Goal: Transaction & Acquisition: Download file/media

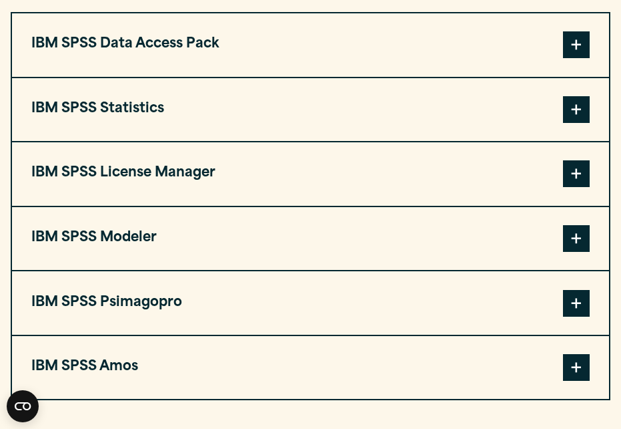
scroll to position [1135, 0]
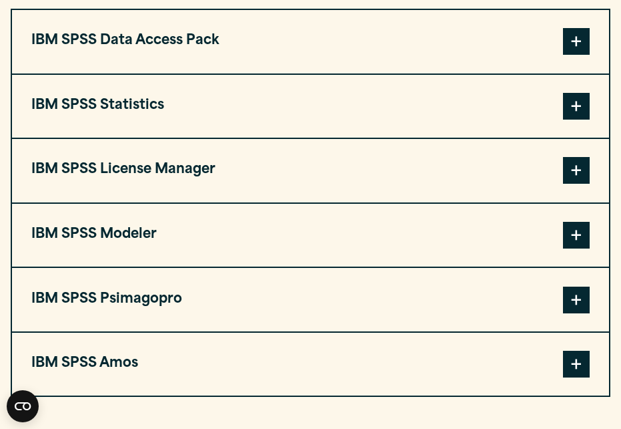
click at [579, 176] on span at bounding box center [576, 170] width 27 height 27
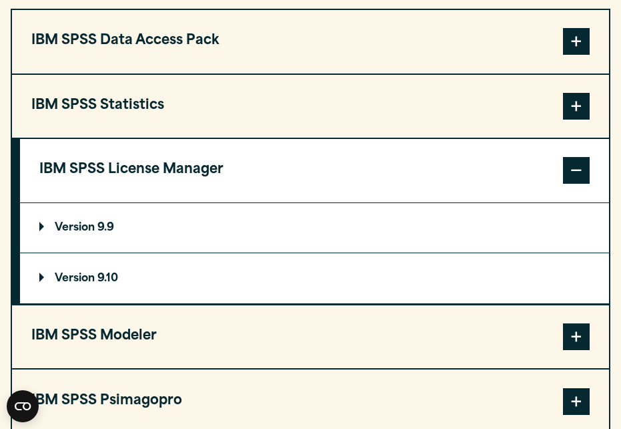
click at [587, 112] on span at bounding box center [576, 106] width 27 height 27
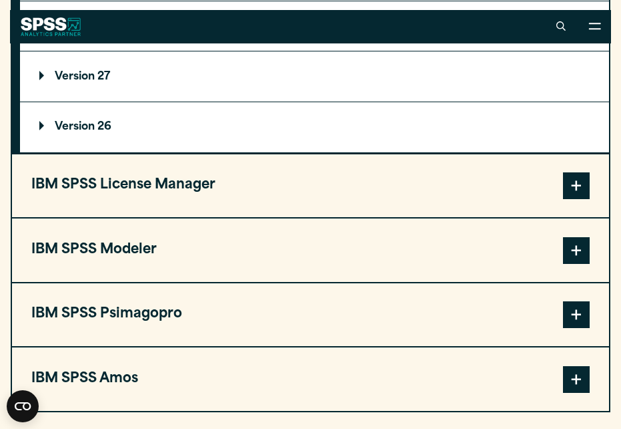
scroll to position [1402, 0]
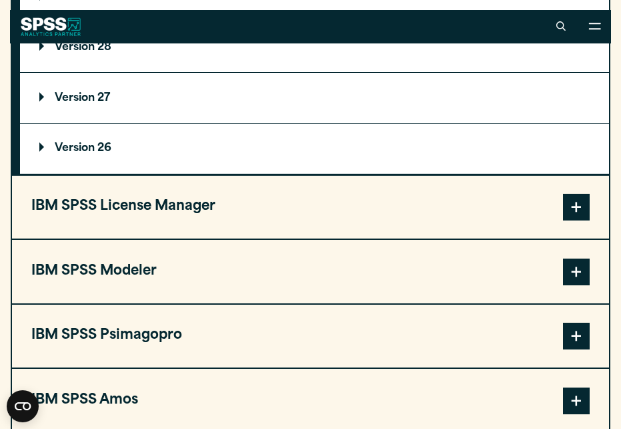
click at [93, 150] on p "Version 26" at bounding box center [75, 148] width 72 height 11
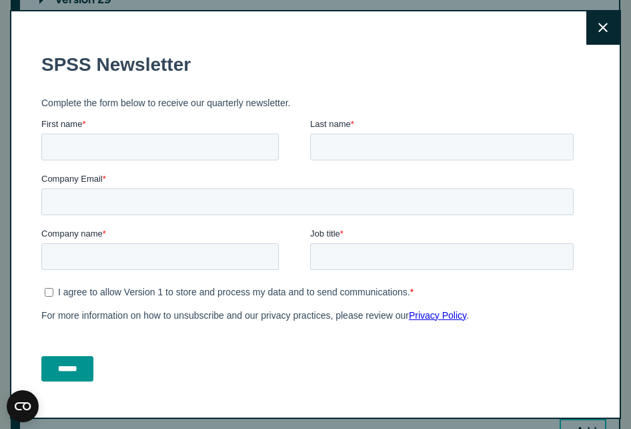
drag, startPoint x: 582, startPoint y: 31, endPoint x: 526, endPoint y: 3, distance: 63.0
click at [599, 31] on icon at bounding box center [603, 28] width 9 height 10
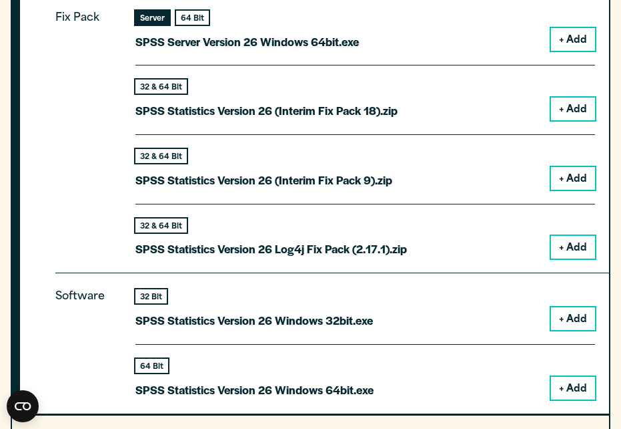
scroll to position [1735, 0]
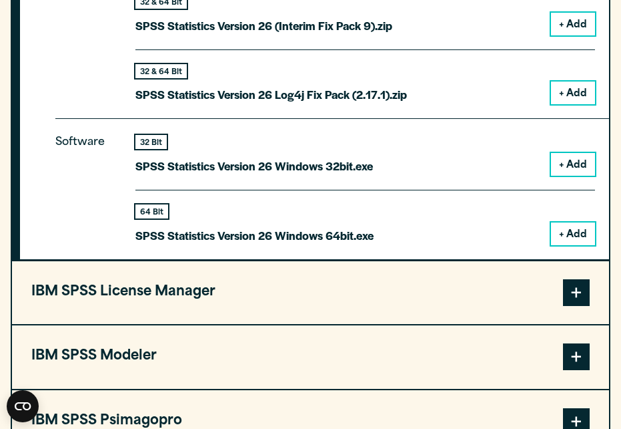
click at [567, 238] on button "+ Add" at bounding box center [573, 233] width 44 height 23
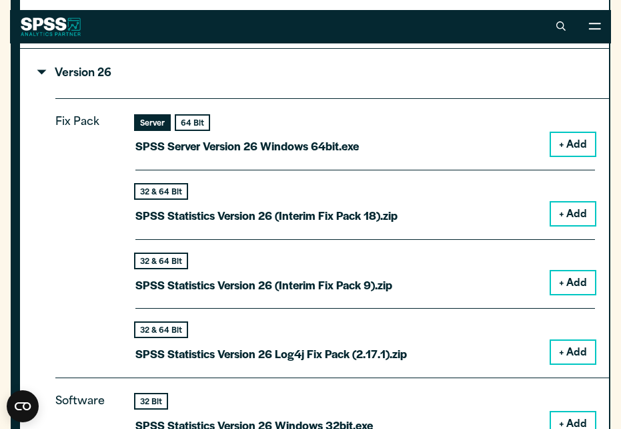
scroll to position [1521, 0]
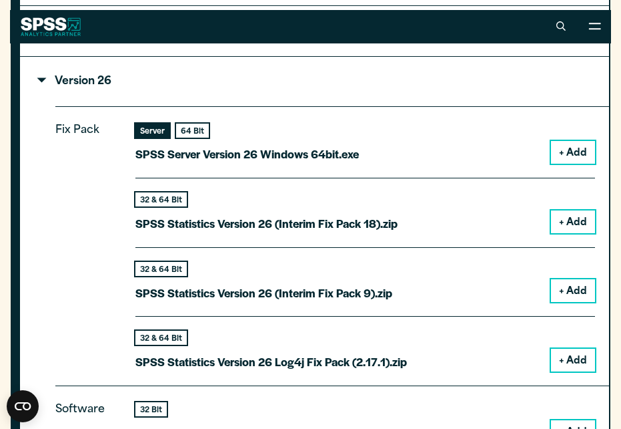
click at [576, 160] on button "+ Add" at bounding box center [573, 152] width 44 height 23
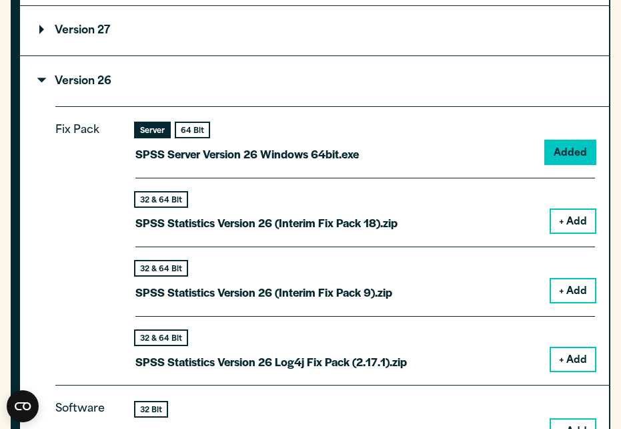
drag, startPoint x: 570, startPoint y: 231, endPoint x: 568, endPoint y: 258, distance: 27.4
click at [568, 231] on button "+ Add" at bounding box center [573, 221] width 44 height 23
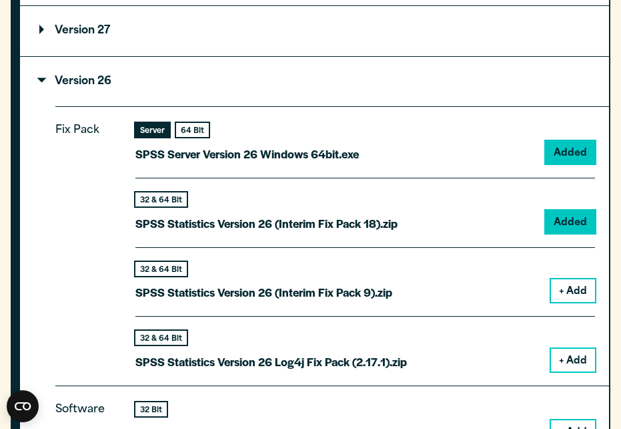
click at [569, 275] on div "32 & 64 Bit SPSS Statistics Version 26 (Interim Fix Pack 9).zip + Add" at bounding box center [365, 281] width 460 height 69
drag, startPoint x: 566, startPoint y: 290, endPoint x: 569, endPoint y: 300, distance: 10.4
click at [567, 294] on button "+ Add" at bounding box center [573, 290] width 44 height 23
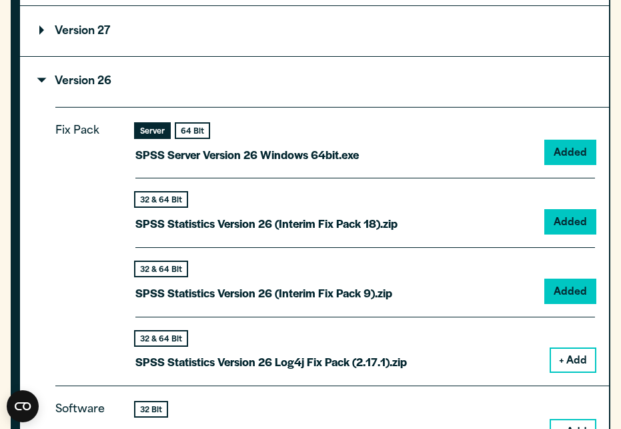
click at [582, 364] on button "+ Add" at bounding box center [573, 359] width 44 height 23
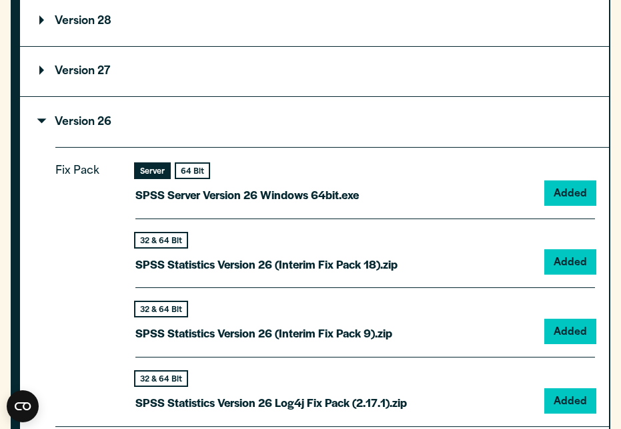
scroll to position [1685, 0]
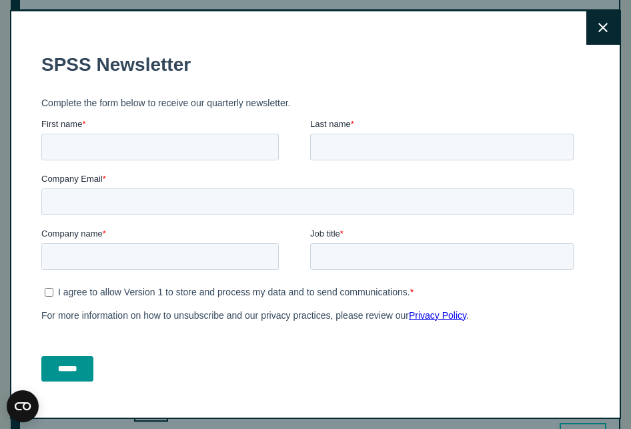
drag, startPoint x: 592, startPoint y: 30, endPoint x: 468, endPoint y: 1, distance: 127.4
click at [592, 30] on button "Close" at bounding box center [603, 27] width 33 height 33
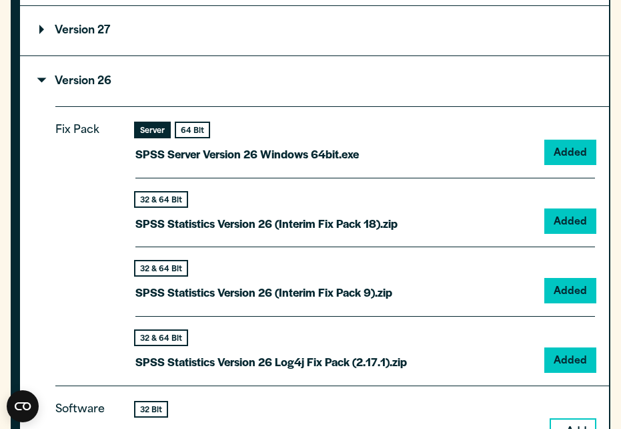
drag, startPoint x: 40, startPoint y: 84, endPoint x: 47, endPoint y: 86, distance: 7.6
click at [39, 84] on p "Version 26" at bounding box center [75, 81] width 72 height 11
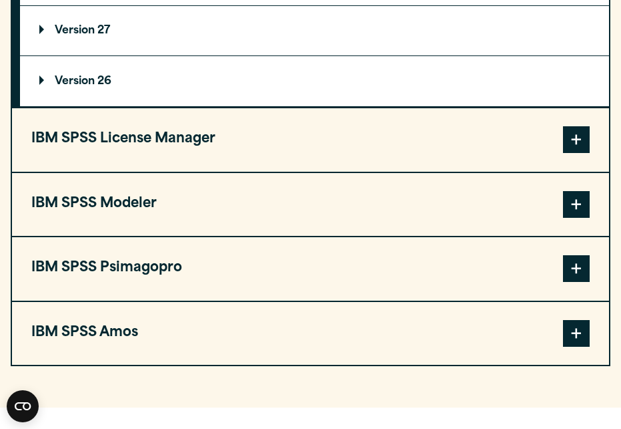
click at [579, 148] on span at bounding box center [576, 139] width 27 height 27
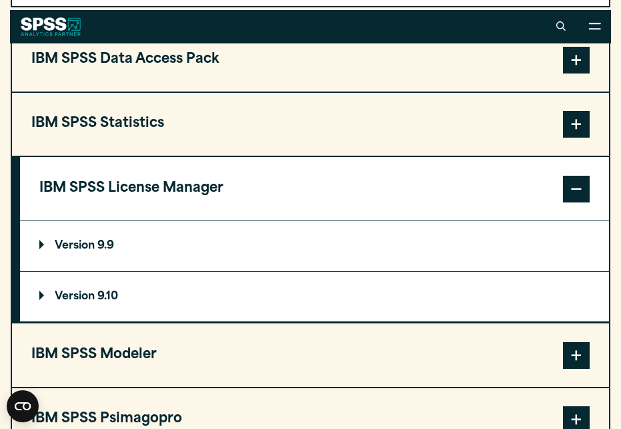
scroll to position [1253, 0]
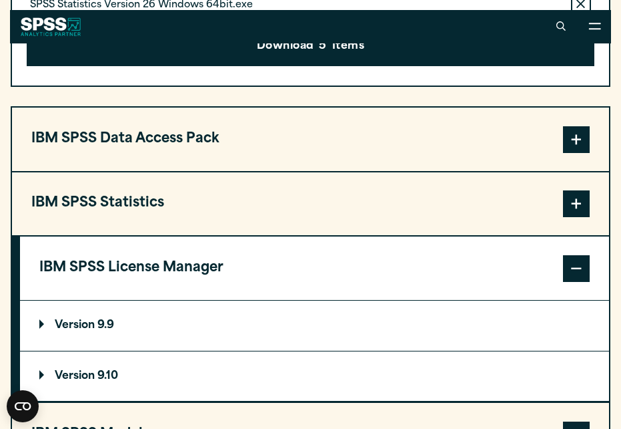
click at [39, 378] on p "Version 9.10" at bounding box center [78, 375] width 79 height 11
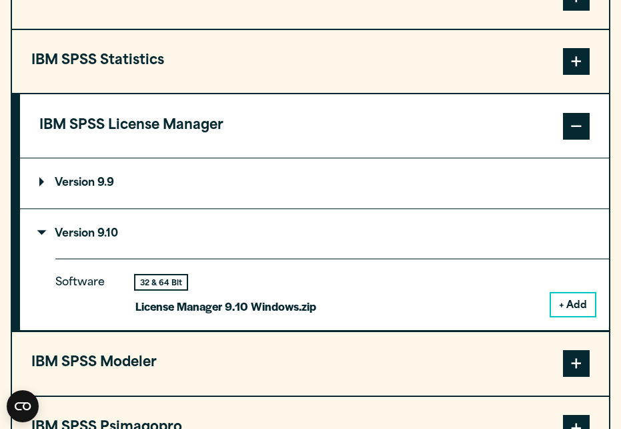
scroll to position [1454, 0]
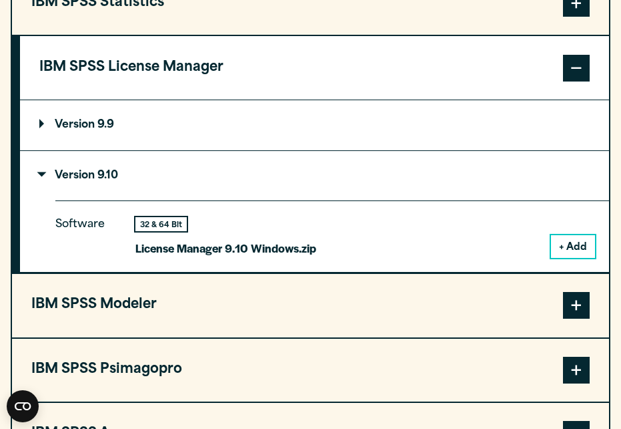
click at [575, 251] on button "+ Add" at bounding box center [573, 246] width 44 height 23
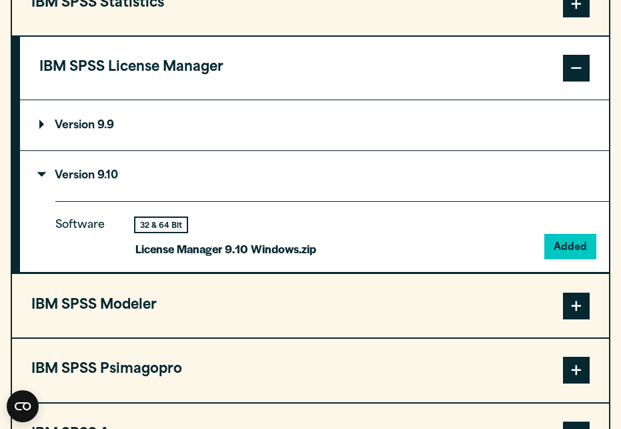
click at [75, 135] on summary "Version 9.9" at bounding box center [314, 125] width 589 height 50
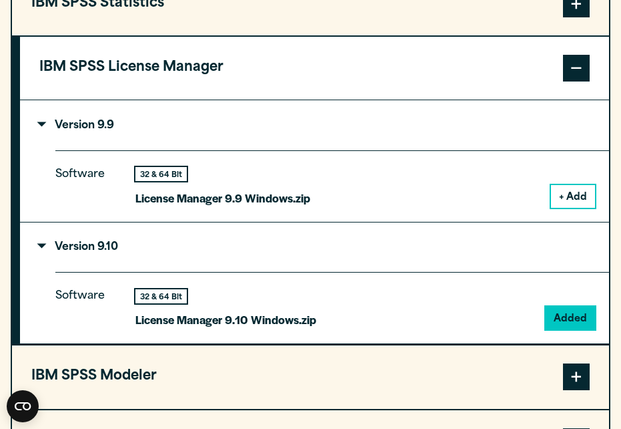
click at [570, 204] on button "+ Add" at bounding box center [573, 196] width 44 height 23
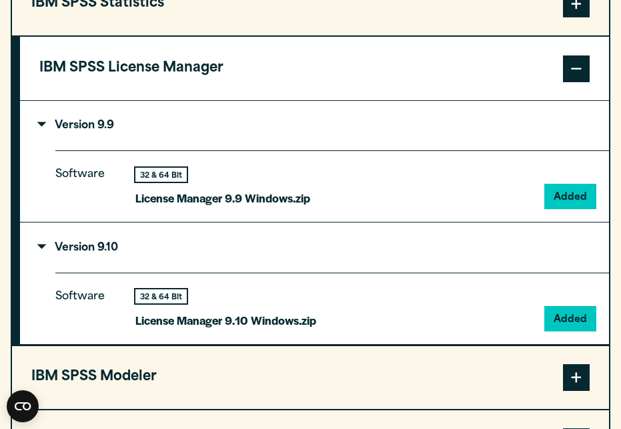
click at [579, 72] on span at bounding box center [576, 68] width 27 height 27
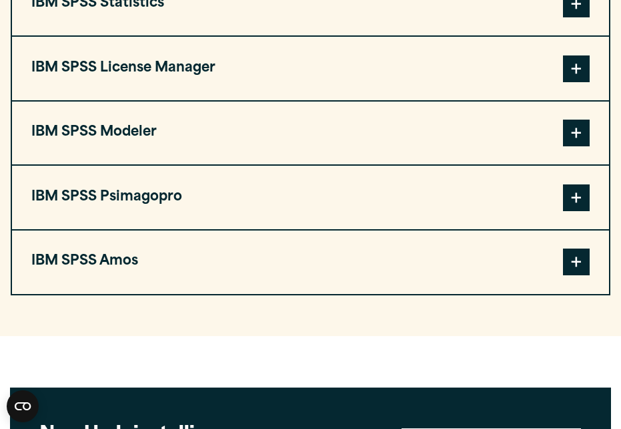
click at [583, 141] on span at bounding box center [576, 132] width 27 height 27
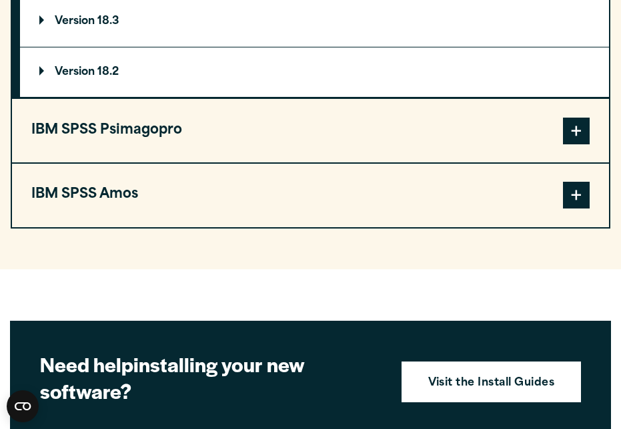
scroll to position [1869, 0]
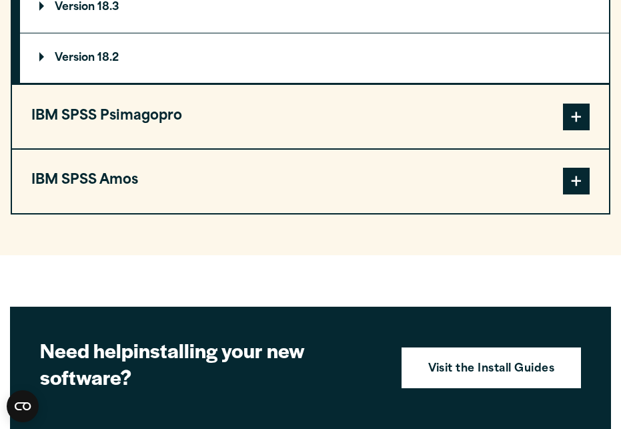
click at [581, 125] on span at bounding box center [576, 116] width 27 height 27
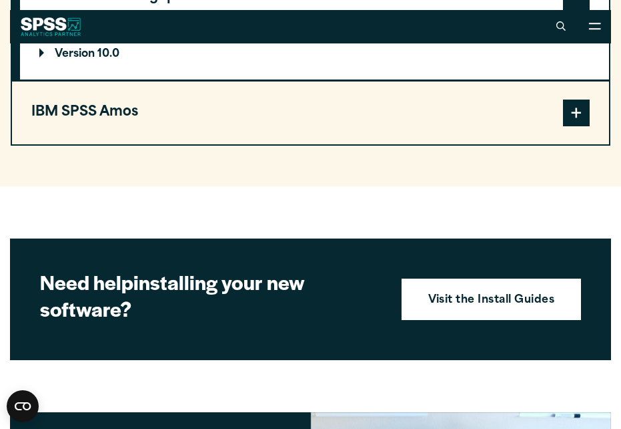
scroll to position [1602, 0]
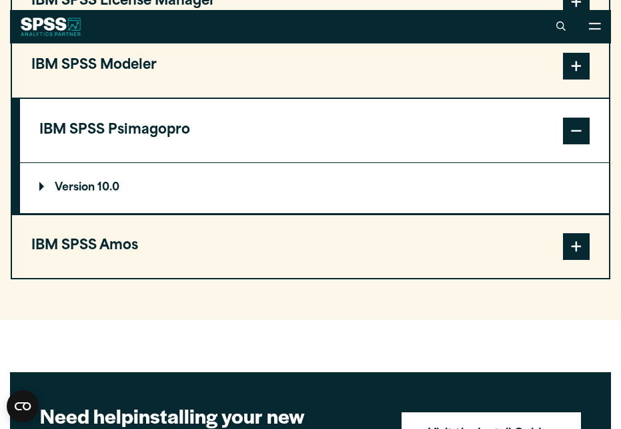
click at [580, 242] on span at bounding box center [576, 246] width 27 height 27
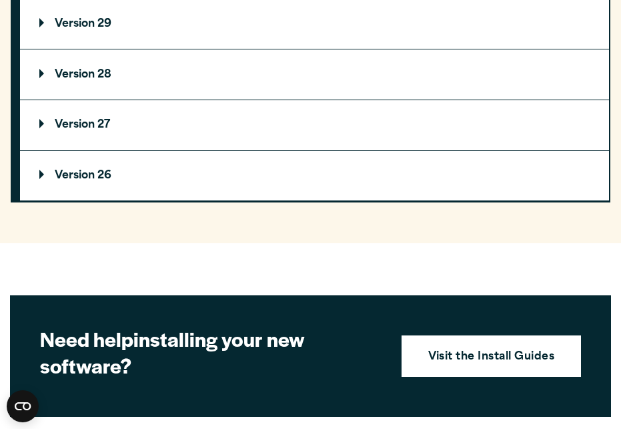
scroll to position [1936, 0]
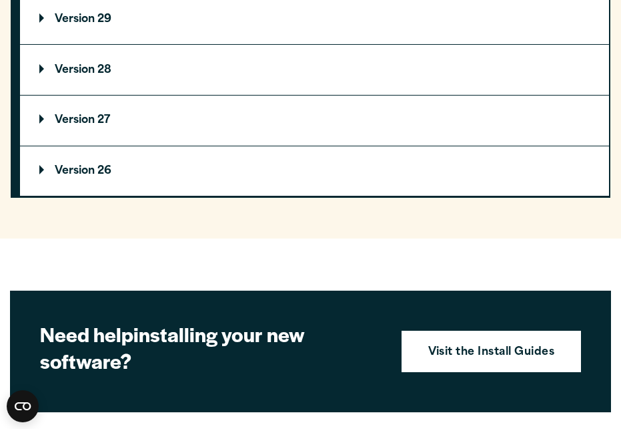
click at [86, 176] on p "Version 26" at bounding box center [75, 171] width 72 height 11
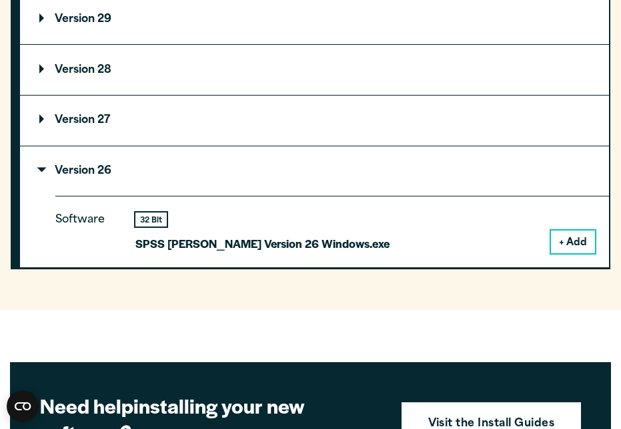
click at [573, 249] on button "+ Add" at bounding box center [573, 241] width 44 height 23
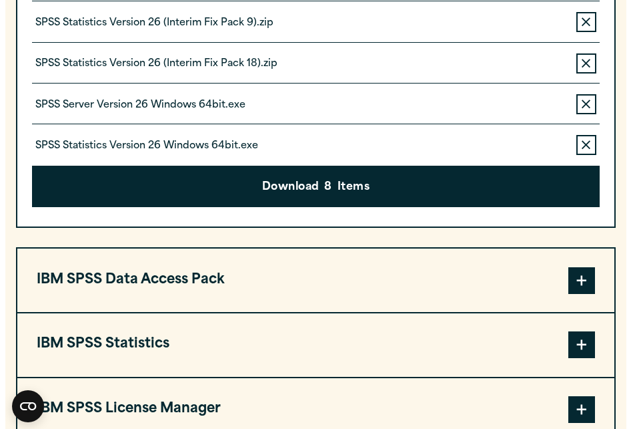
scroll to position [1243, 0]
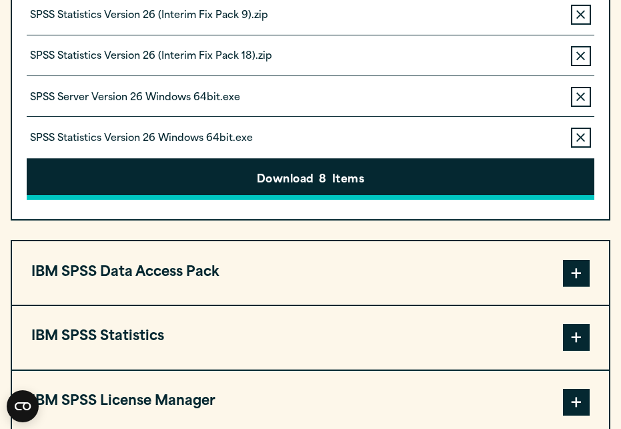
click at [353, 182] on button "Download 8 Items" at bounding box center [311, 178] width 568 height 41
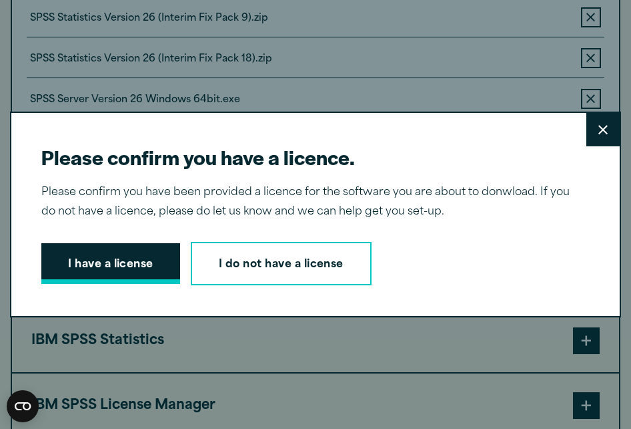
click at [93, 254] on button "I have a license" at bounding box center [110, 263] width 139 height 41
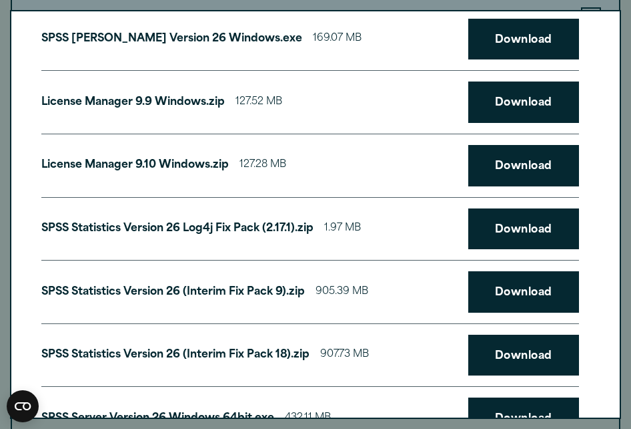
scroll to position [0, 0]
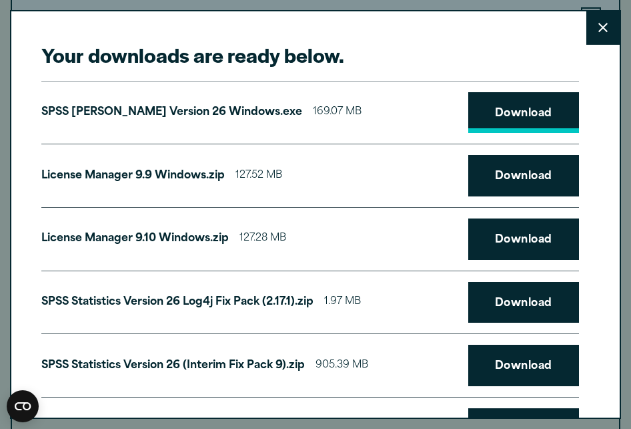
click at [485, 112] on link "Download" at bounding box center [524, 112] width 111 height 41
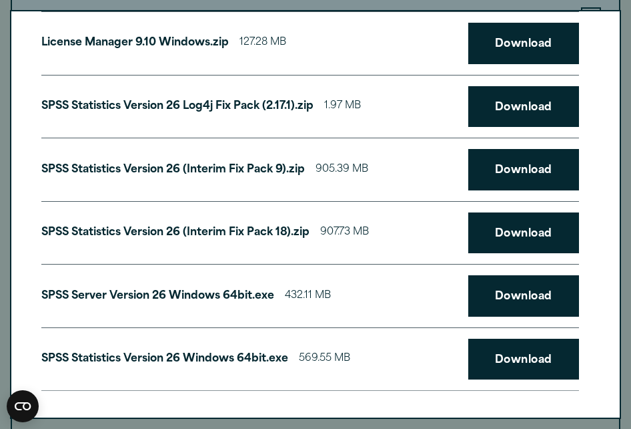
scroll to position [199, 0]
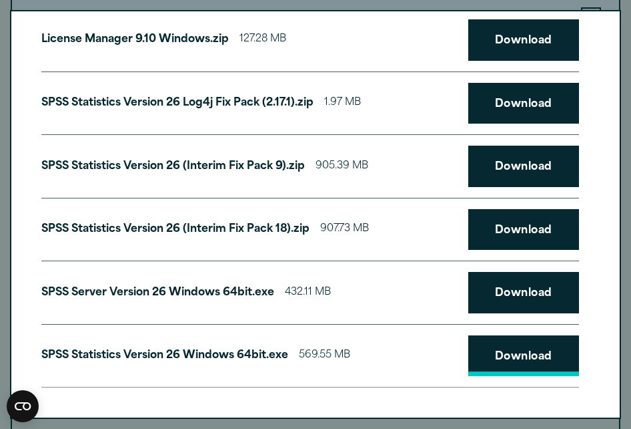
click at [481, 350] on link "Download" at bounding box center [524, 355] width 111 height 41
